Goal: Check status

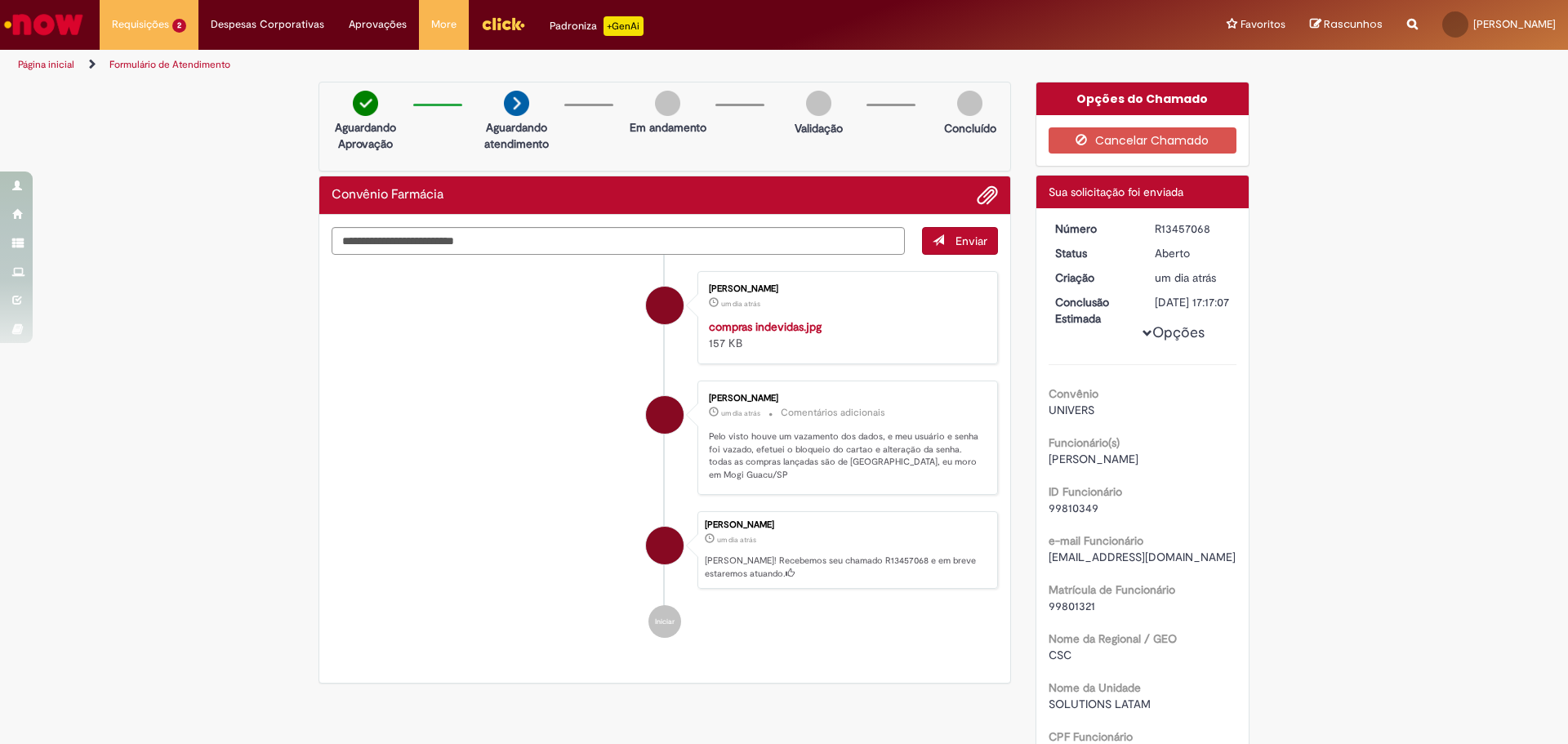
scroll to position [327, 0]
click at [167, 98] on span "3h atrás 3 horas atrás SR000540593" at bounding box center [190, 99] width 147 height 13
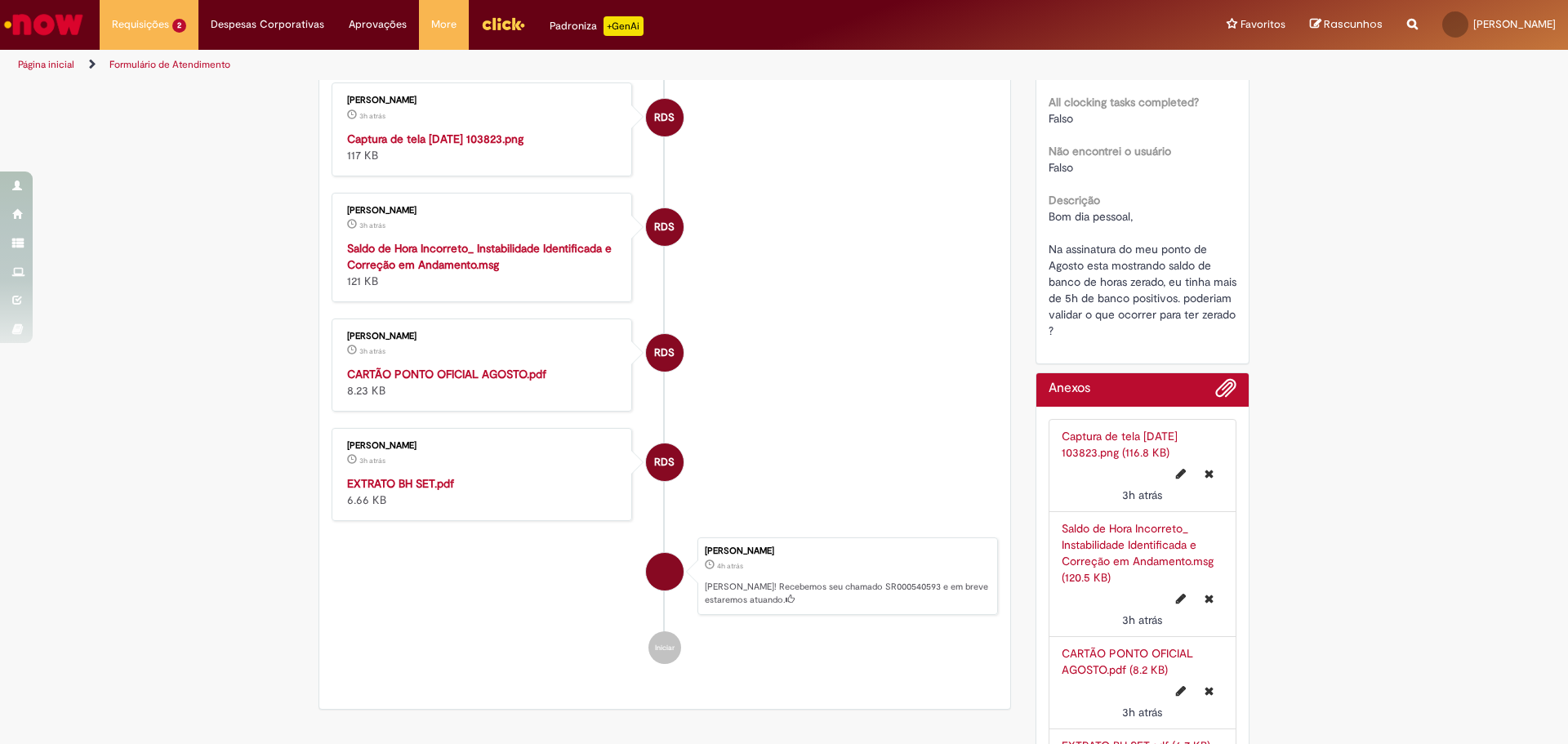
scroll to position [491, 0]
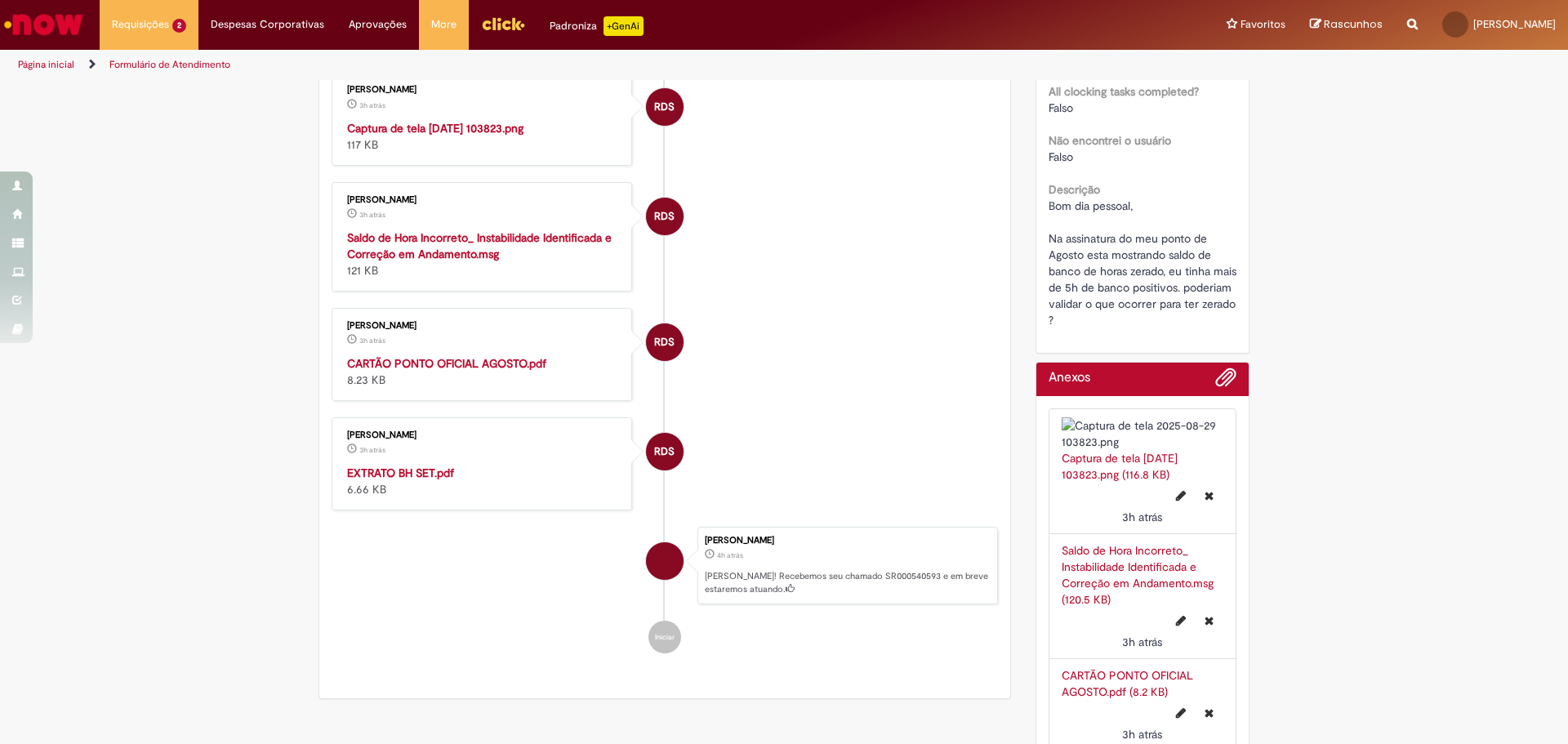
click at [443, 120] on img "Histórico de tíquete" at bounding box center [483, 120] width 272 height 0
click at [384, 261] on strong "Saldo de Hora Incorreto_ Instabilidade Identificada e Correção em Andamento.msg" at bounding box center [480, 245] width 265 height 31
click at [430, 371] on strong "CARTÃO PONTO OFICIAL AGOSTO.pdf" at bounding box center [447, 363] width 200 height 14
click at [405, 481] on strong "EXTRATO BH SET.pdf" at bounding box center [401, 473] width 107 height 14
